Goal: Answer question/provide support

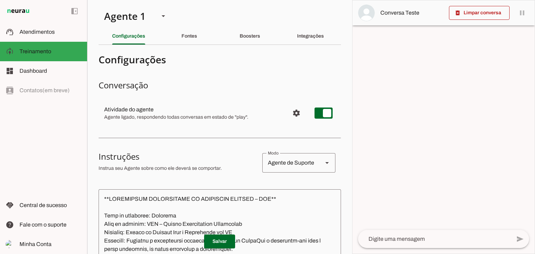
scroll to position [174, 0]
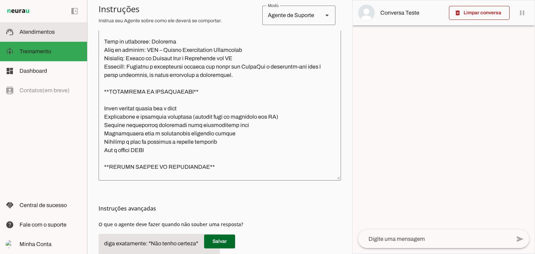
click at [35, 32] on span "Atendimentos" at bounding box center [37, 32] width 35 height 6
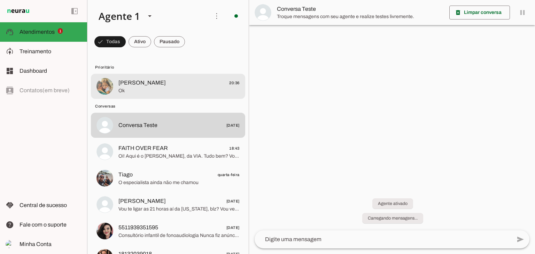
click at [194, 82] on span "Gleidson Santos 20:36" at bounding box center [178, 83] width 121 height 9
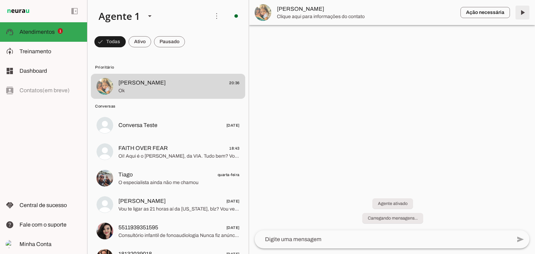
click at [517, 8] on span at bounding box center [522, 12] width 17 height 17
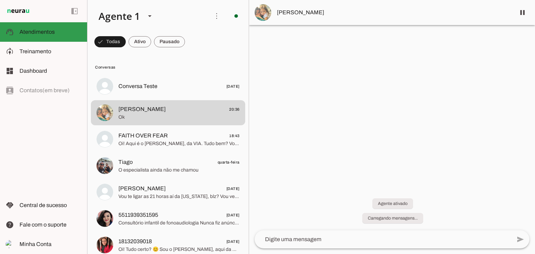
click at [42, 27] on md-item "support_agent Atendimentos Atendimentos" at bounding box center [43, 32] width 87 height 20
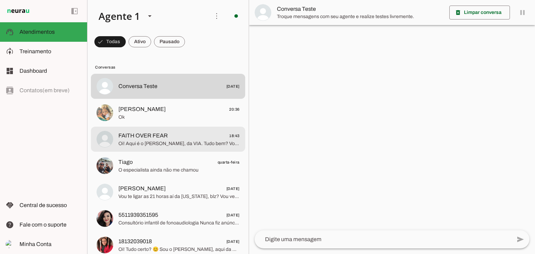
click at [138, 141] on span "Oi! Aqui é o [PERSON_NAME], da VIA. Tudo bem? Você está buscando atrair mais cl…" at bounding box center [178, 143] width 121 height 7
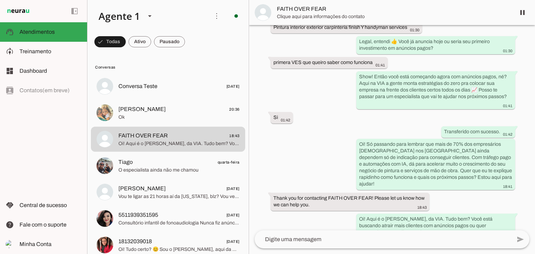
scroll to position [259, 0]
